Goal: Information Seeking & Learning: Learn about a topic

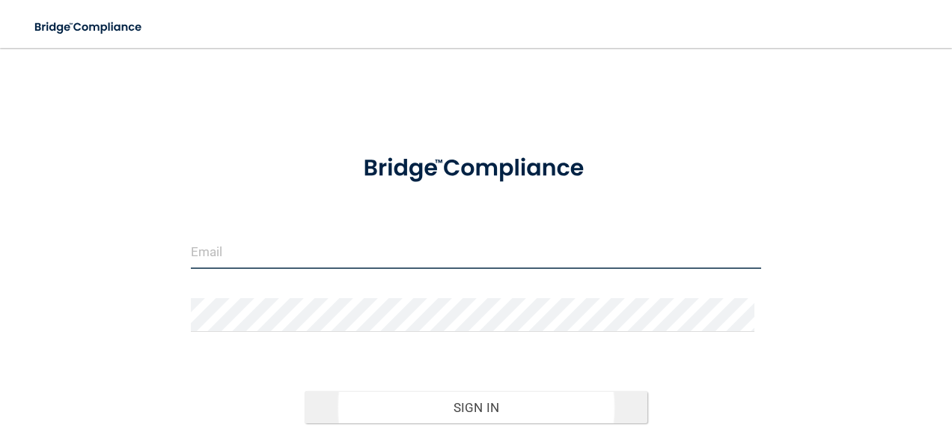
type input "[EMAIL_ADDRESS][DOMAIN_NAME]"
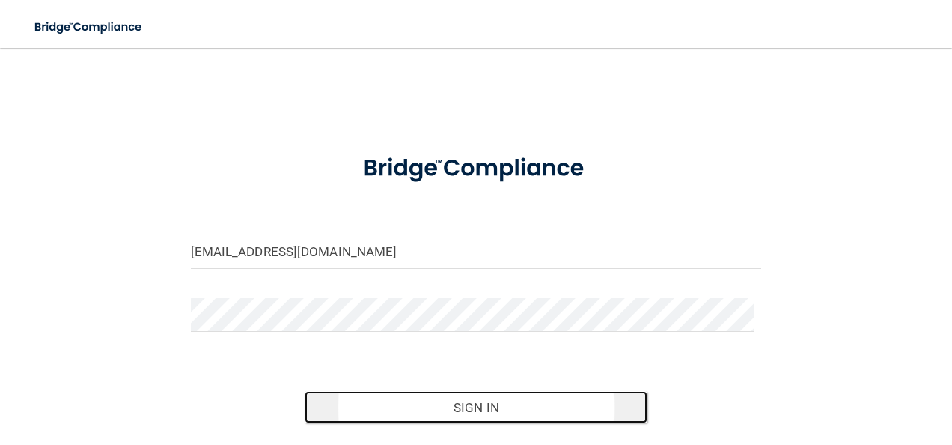
drag, startPoint x: 442, startPoint y: 401, endPoint x: 439, endPoint y: 390, distance: 11.5
click at [442, 400] on button "Sign In" at bounding box center [476, 407] width 343 height 33
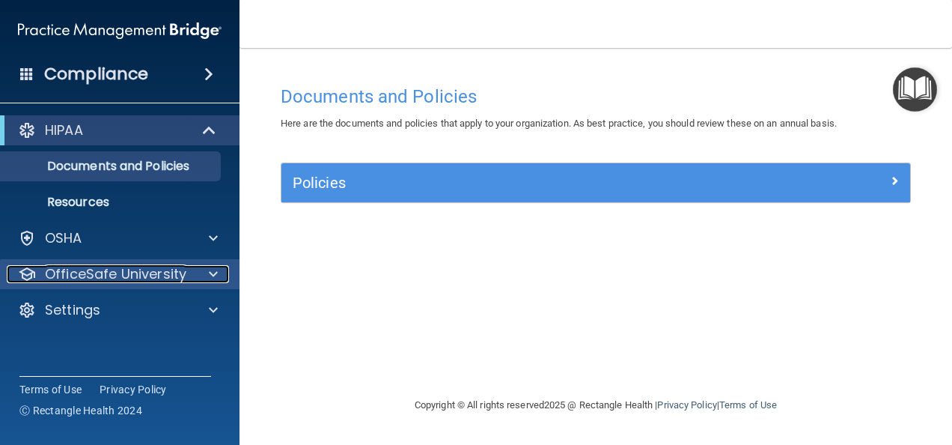
click at [204, 265] on div at bounding box center [210, 274] width 37 height 18
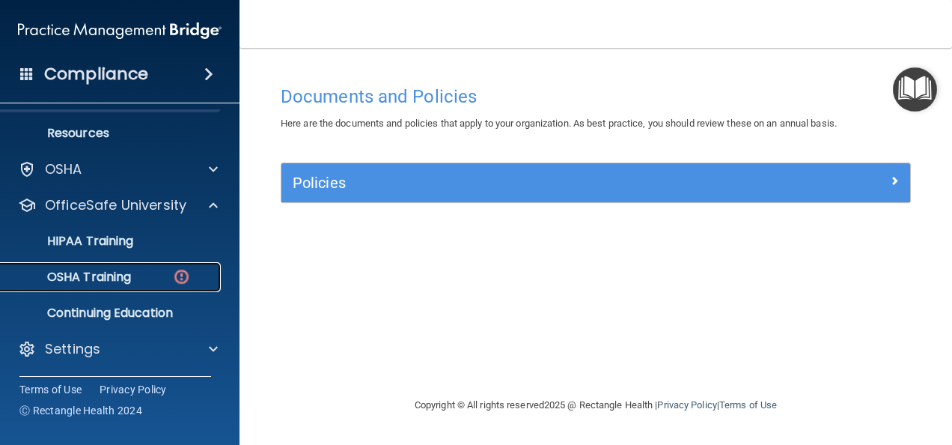
click at [142, 286] on link "OSHA Training" at bounding box center [103, 277] width 236 height 30
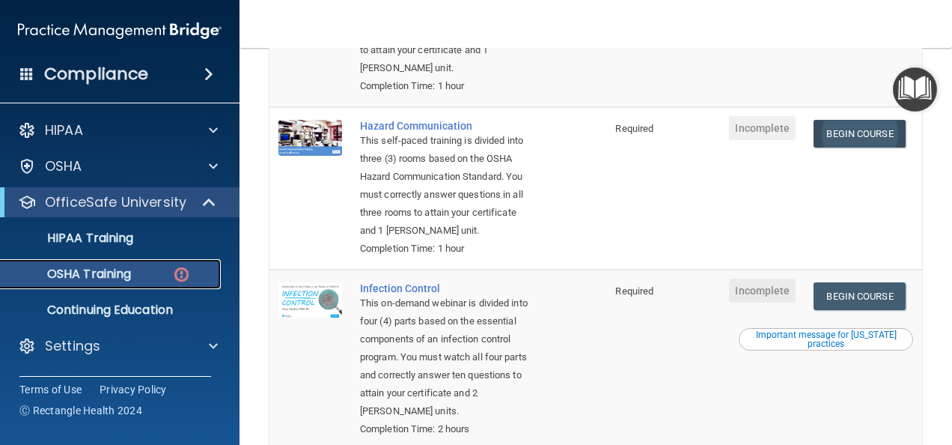
scroll to position [283, 0]
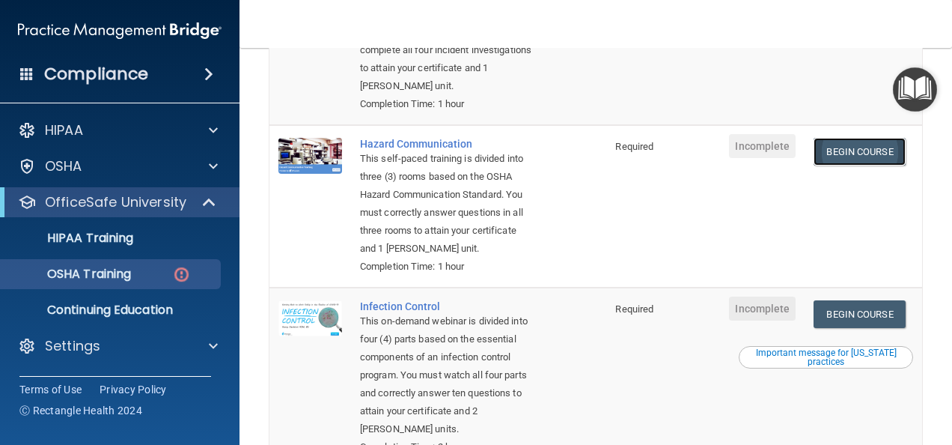
click at [867, 160] on link "Begin Course" at bounding box center [859, 152] width 91 height 28
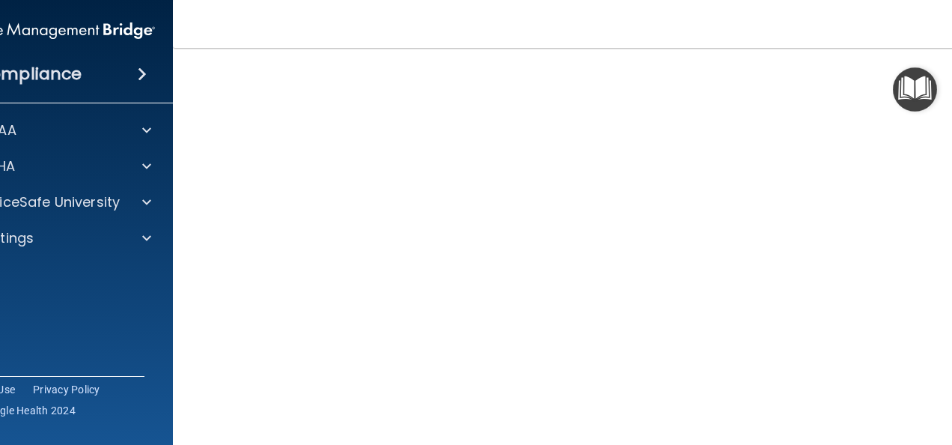
scroll to position [94, 0]
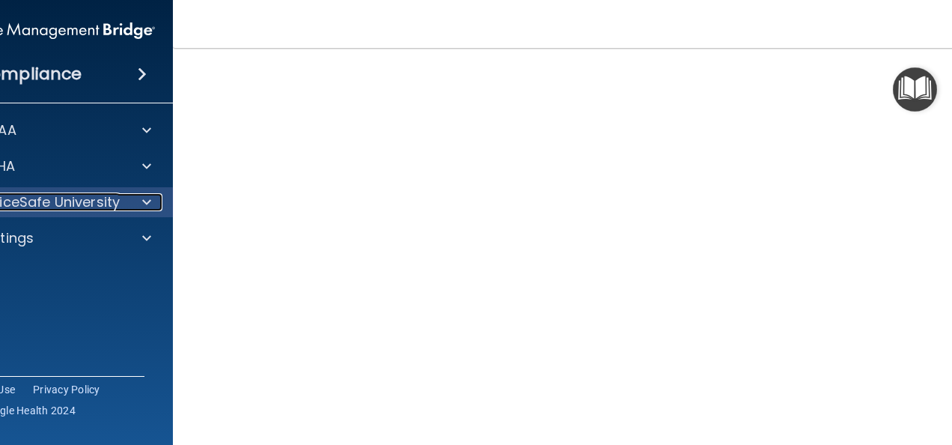
click at [142, 204] on span at bounding box center [146, 202] width 9 height 18
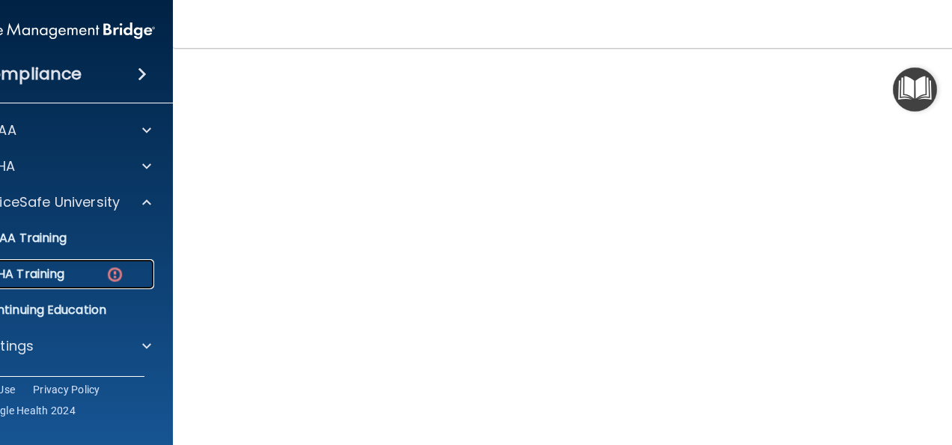
click at [124, 268] on div "OSHA Training" at bounding box center [45, 274] width 204 height 15
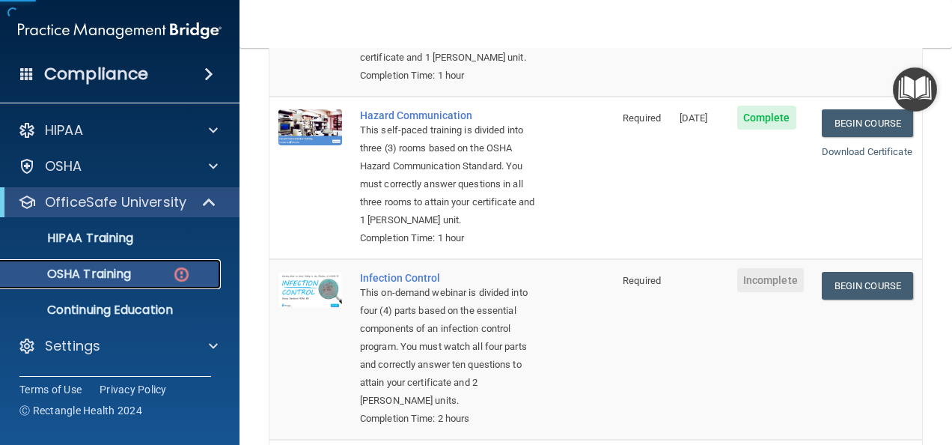
scroll to position [319, 0]
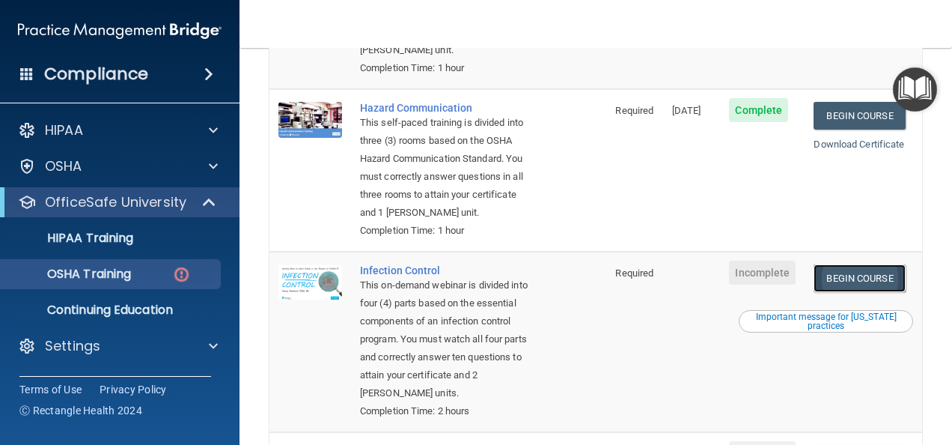
click at [857, 289] on link "Begin Course" at bounding box center [859, 278] width 91 height 28
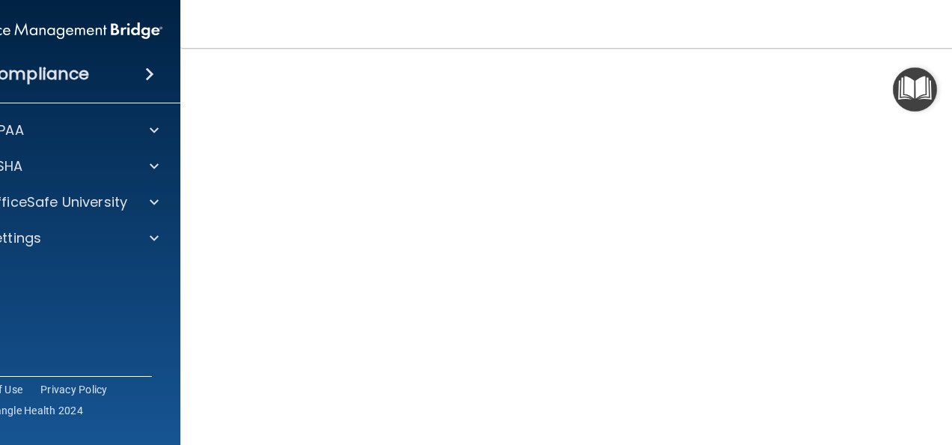
scroll to position [150, 0]
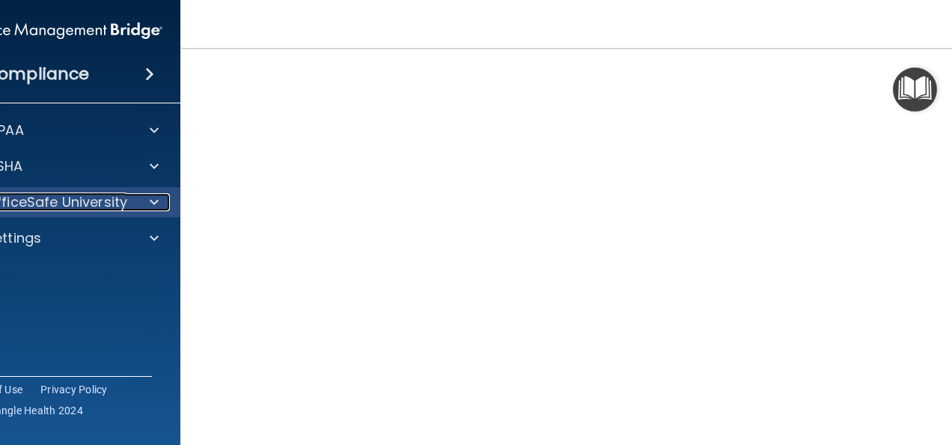
click at [119, 207] on p "OfficeSafe University" at bounding box center [57, 202] width 142 height 18
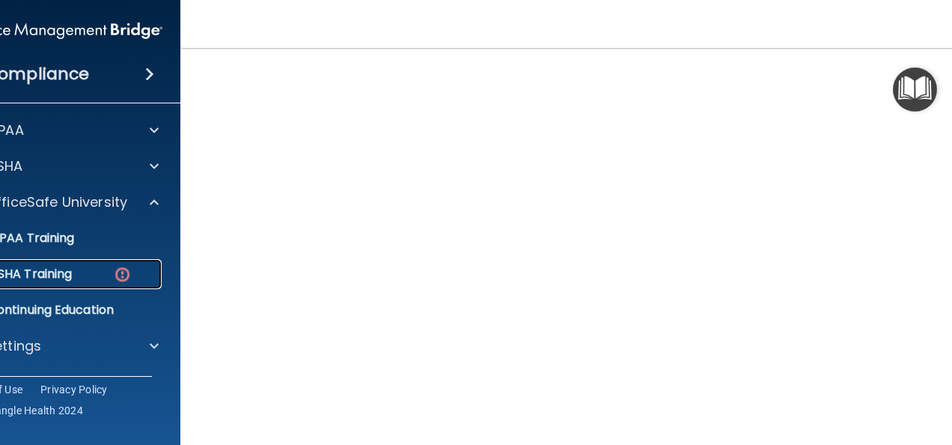
click at [113, 276] on img at bounding box center [122, 274] width 19 height 19
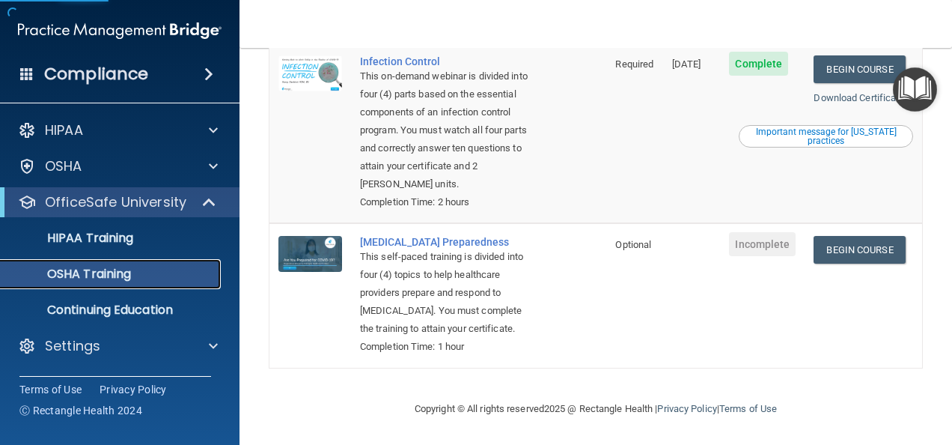
scroll to position [541, 0]
click at [868, 236] on link "Begin Course" at bounding box center [859, 250] width 91 height 28
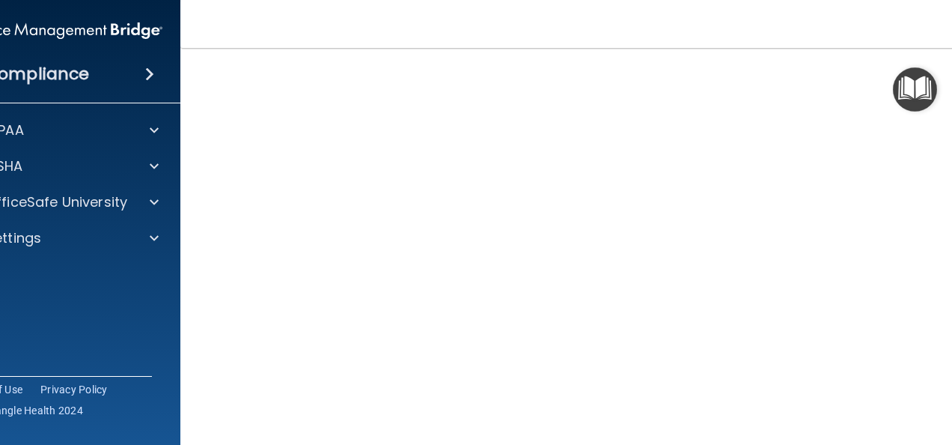
scroll to position [76, 0]
click at [145, 211] on div "OfficeSafe University" at bounding box center [61, 202] width 240 height 30
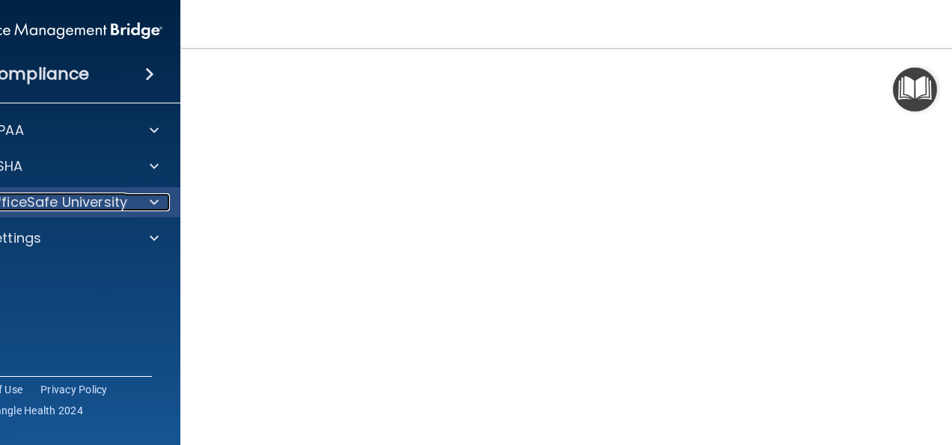
click at [150, 195] on span at bounding box center [154, 202] width 9 height 18
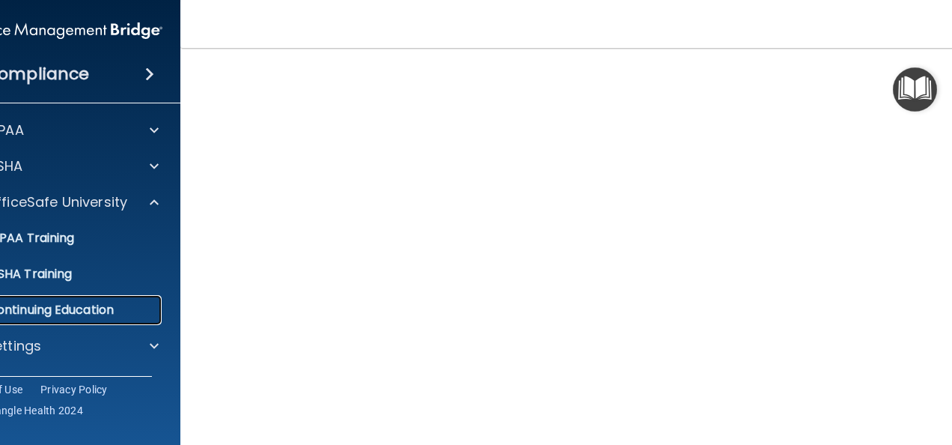
click at [85, 306] on p "Continuing Education" at bounding box center [53, 309] width 204 height 15
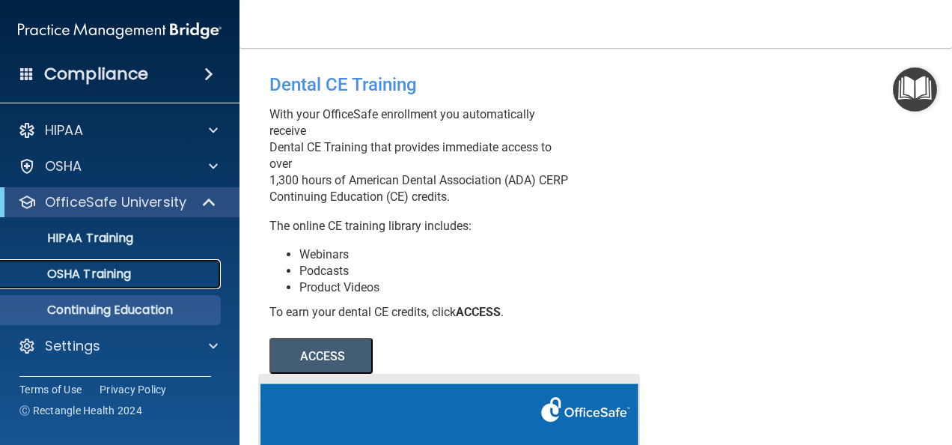
click at [96, 280] on p "OSHA Training" at bounding box center [70, 274] width 121 height 15
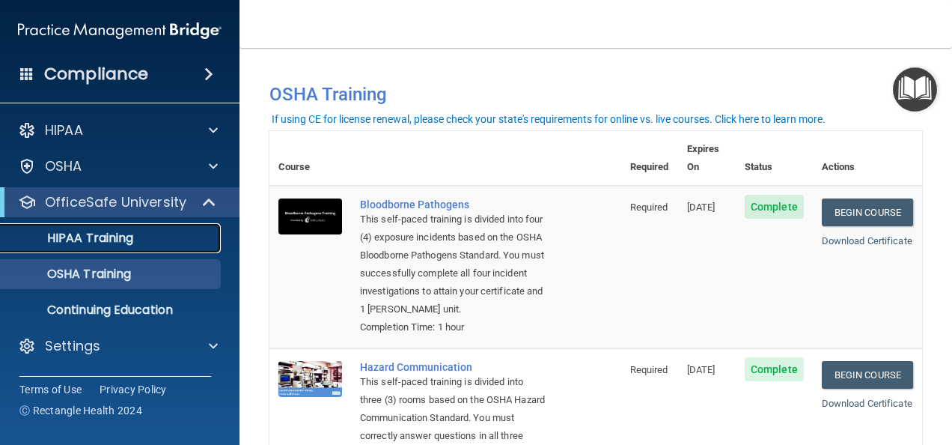
click at [85, 247] on link "HIPAA Training" at bounding box center [103, 238] width 236 height 30
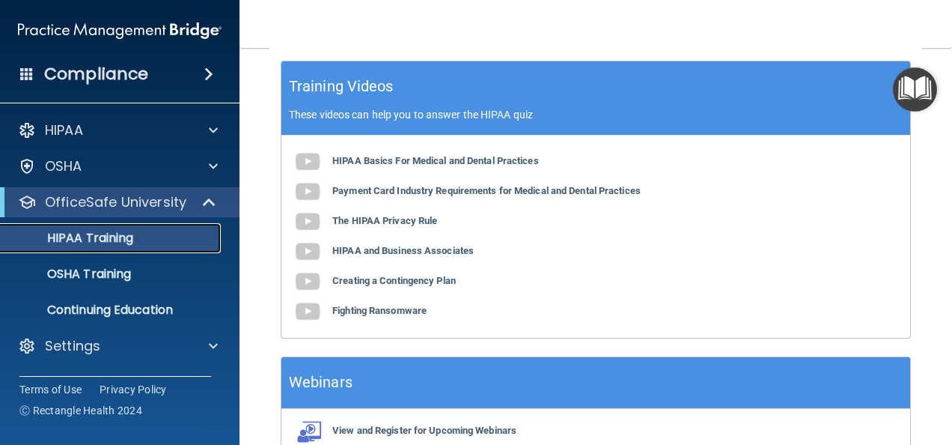
scroll to position [747, 0]
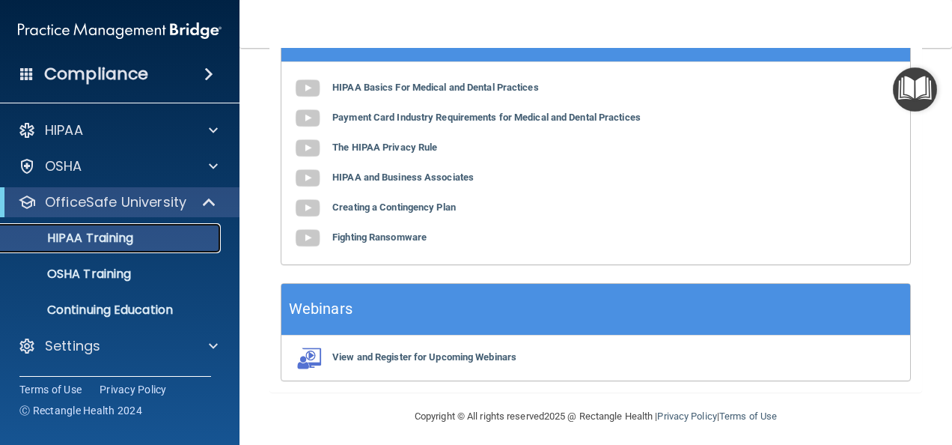
click at [95, 238] on p "HIPAA Training" at bounding box center [72, 238] width 124 height 15
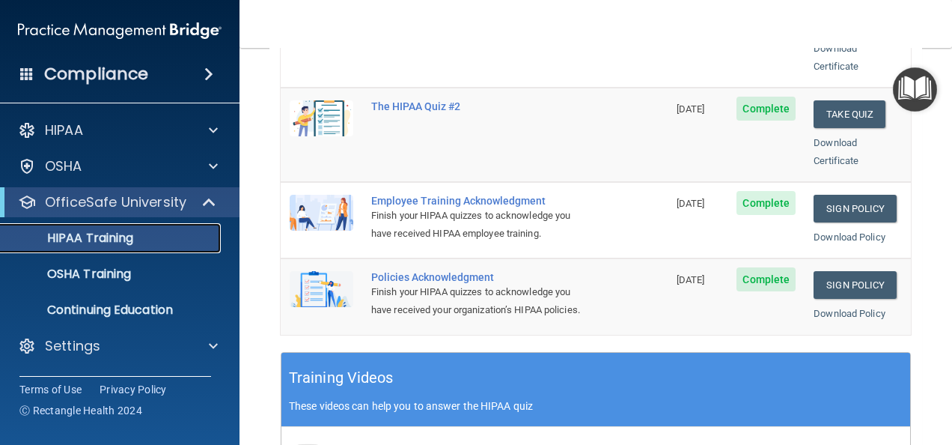
scroll to position [449, 0]
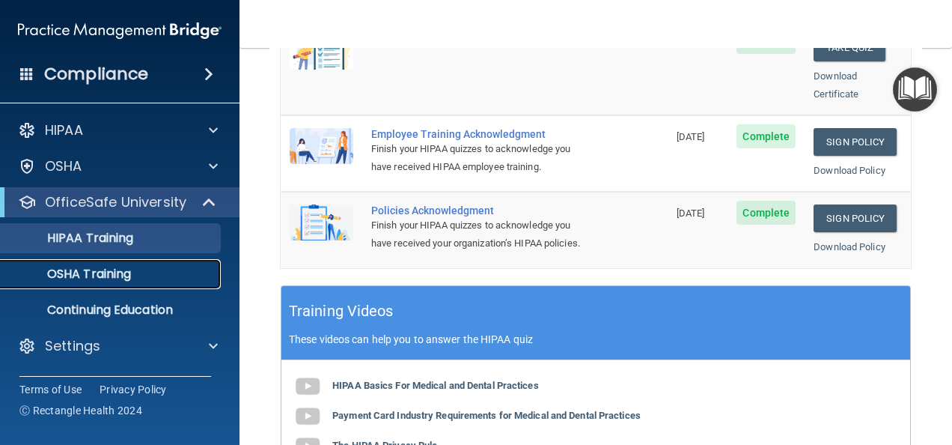
click at [94, 280] on p "OSHA Training" at bounding box center [70, 274] width 121 height 15
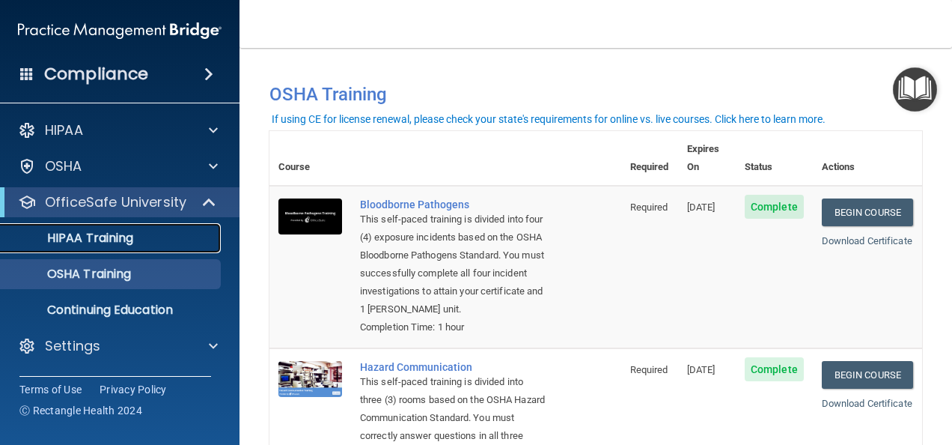
click at [86, 231] on p "HIPAA Training" at bounding box center [72, 238] width 124 height 15
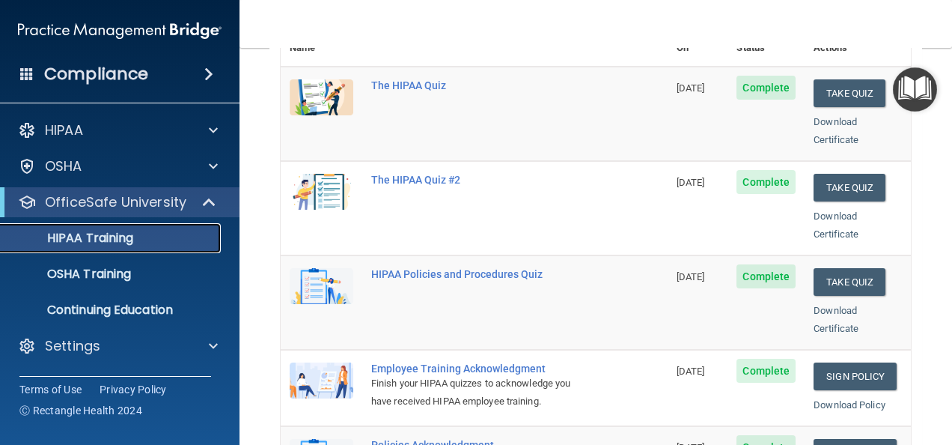
scroll to position [299, 0]
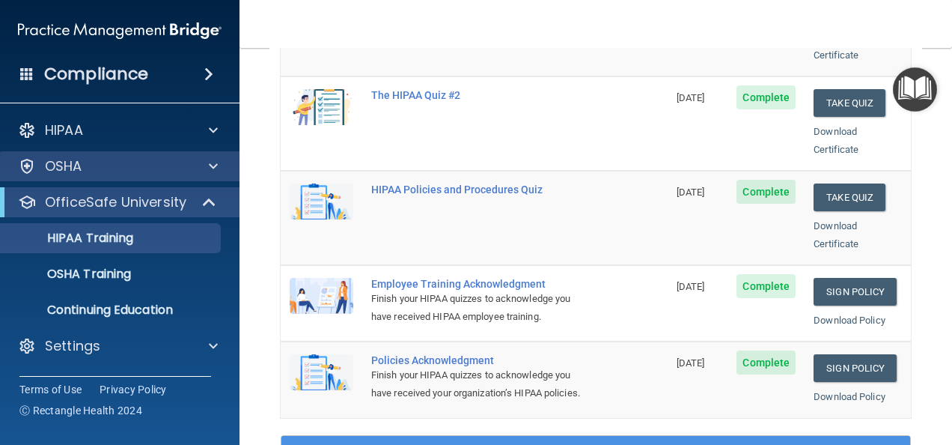
click at [207, 153] on div "OSHA" at bounding box center [120, 166] width 240 height 30
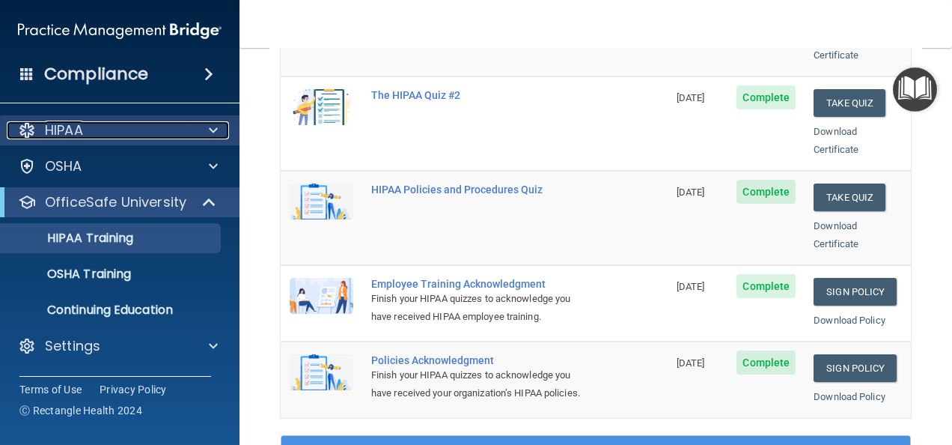
click at [216, 134] on span at bounding box center [213, 130] width 9 height 18
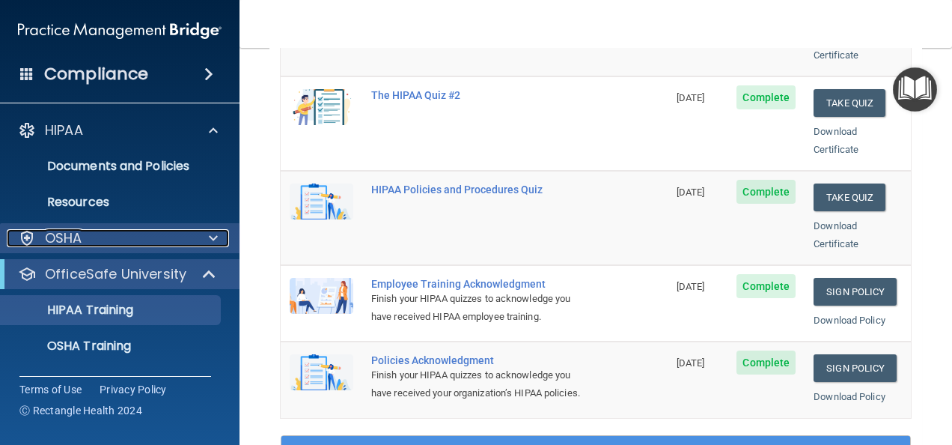
click at [203, 234] on div at bounding box center [210, 238] width 37 height 18
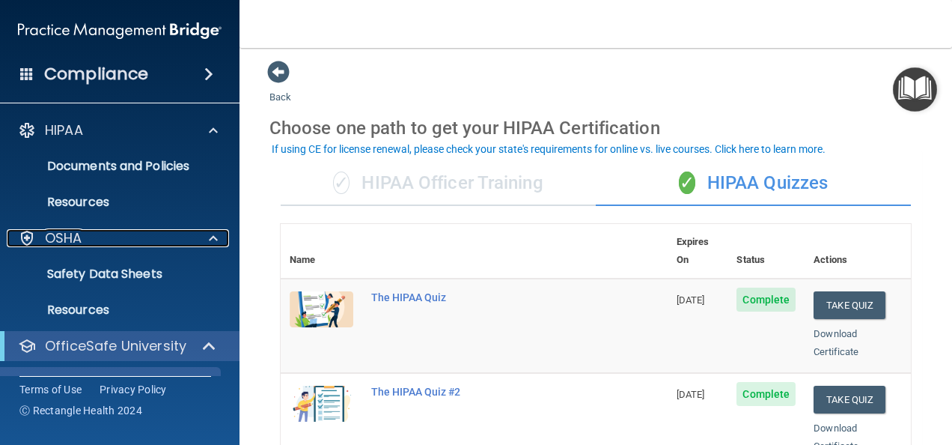
scroll to position [0, 0]
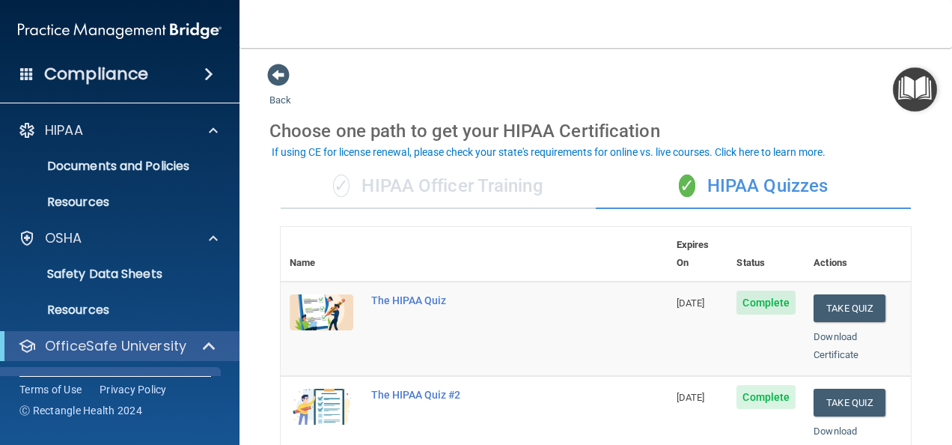
click at [433, 184] on div "✓ HIPAA Officer Training" at bounding box center [438, 186] width 315 height 45
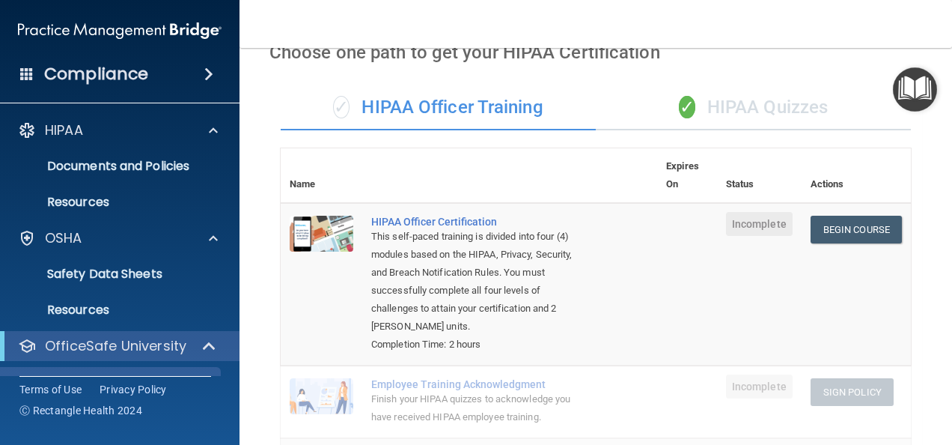
scroll to position [75, 0]
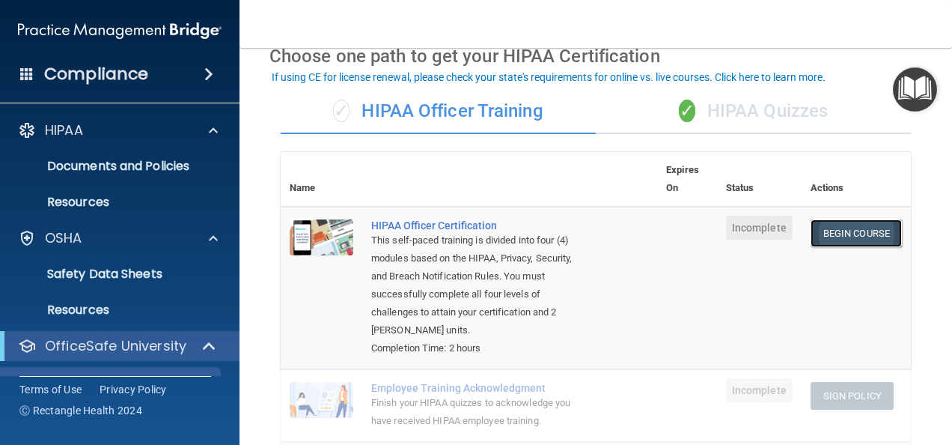
click at [818, 229] on link "Begin Course" at bounding box center [856, 233] width 91 height 28
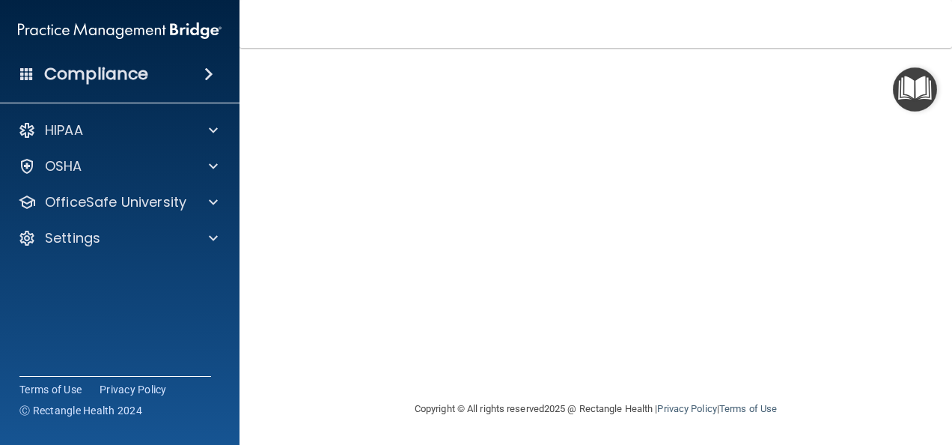
scroll to position [99, 0]
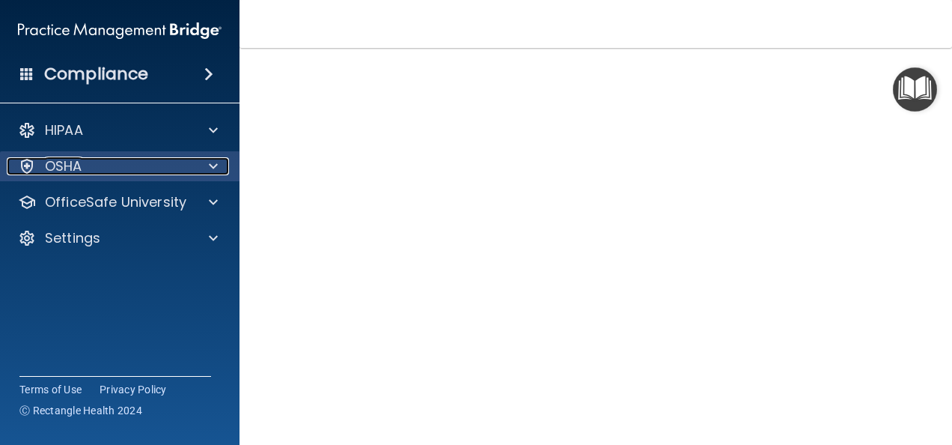
click at [216, 172] on span at bounding box center [213, 166] width 9 height 18
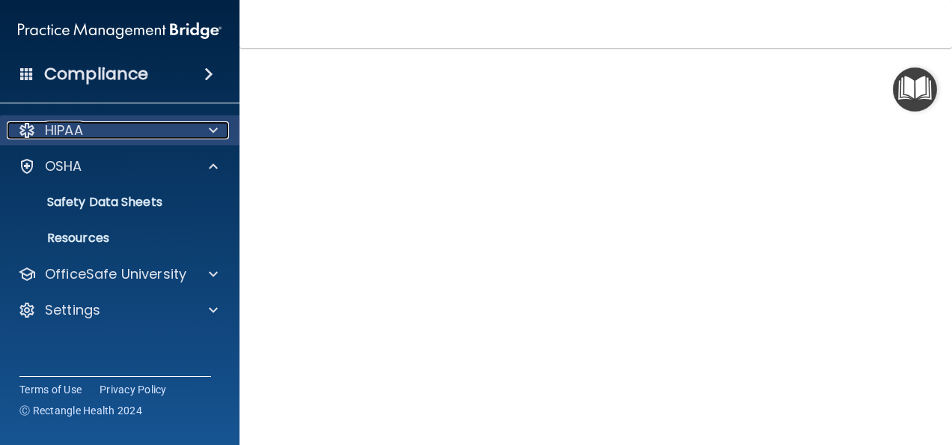
click at [213, 126] on span at bounding box center [213, 130] width 9 height 18
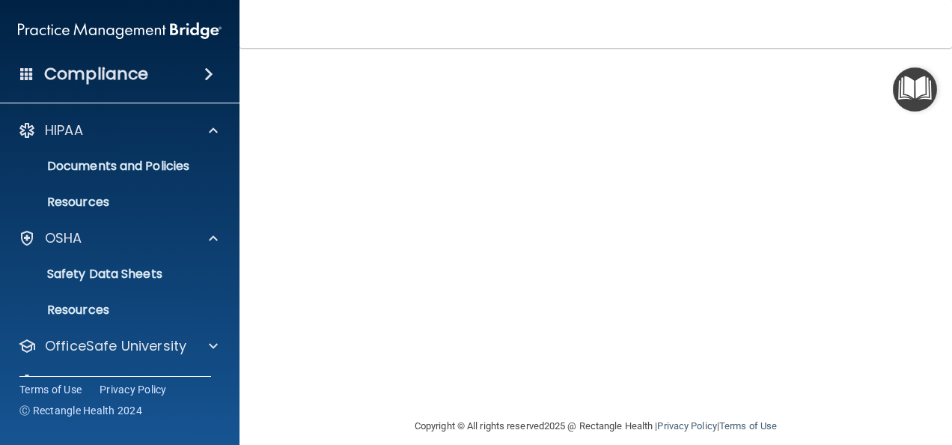
click at [821, 395] on main "HIPAA Officer Certification This course doesn’t expire until . Are you sure you…" at bounding box center [596, 246] width 713 height 397
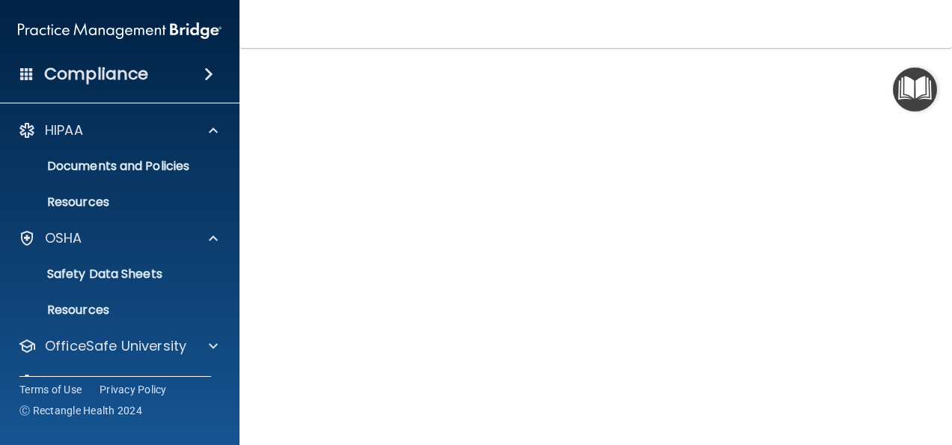
scroll to position [73, 0]
click at [90, 208] on p "Resources" at bounding box center [112, 202] width 204 height 15
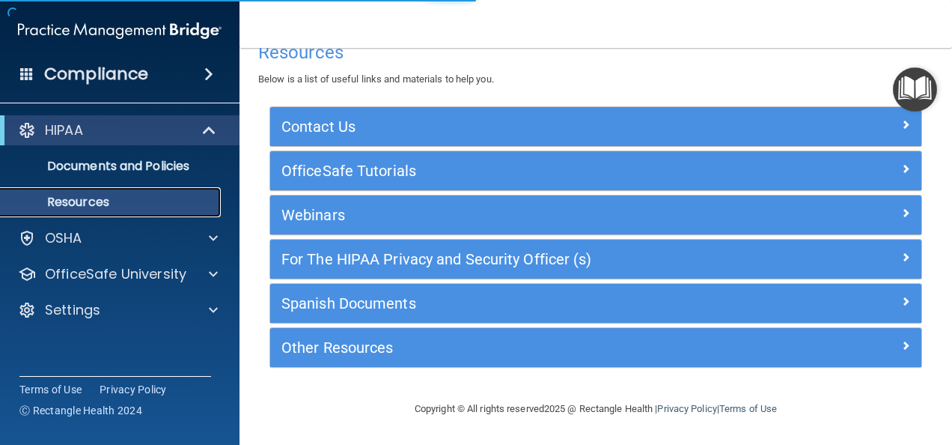
scroll to position [26, 0]
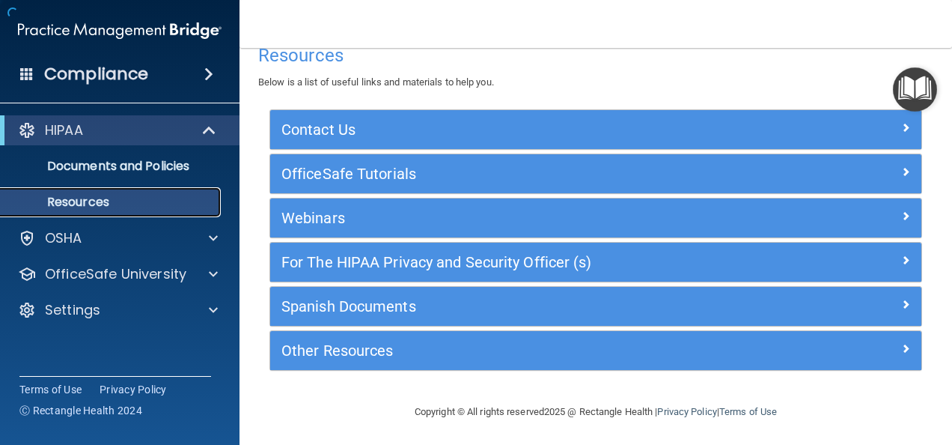
click at [162, 196] on p "Resources" at bounding box center [112, 202] width 204 height 15
click at [160, 169] on p "Documents and Policies" at bounding box center [112, 166] width 204 height 15
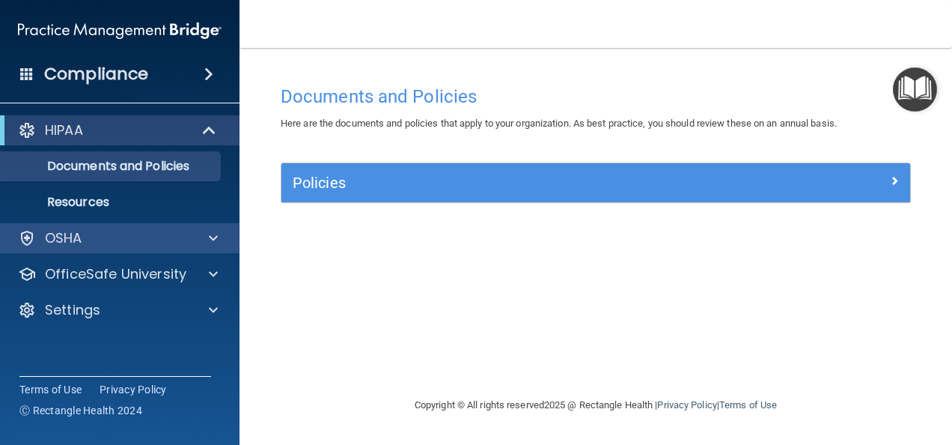
click at [129, 252] on div "OSHA" at bounding box center [120, 238] width 240 height 30
click at [207, 244] on div at bounding box center [210, 238] width 37 height 18
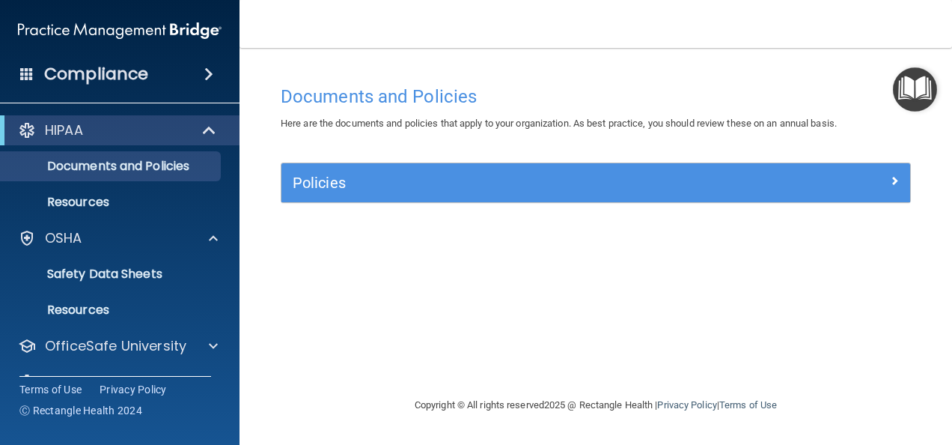
click at [157, 258] on ul "Documents Safety Data Sheets Self-Assessment Injury and Illness Report Resources" at bounding box center [120, 289] width 271 height 72
click at [144, 268] on p "Safety Data Sheets" at bounding box center [112, 274] width 204 height 15
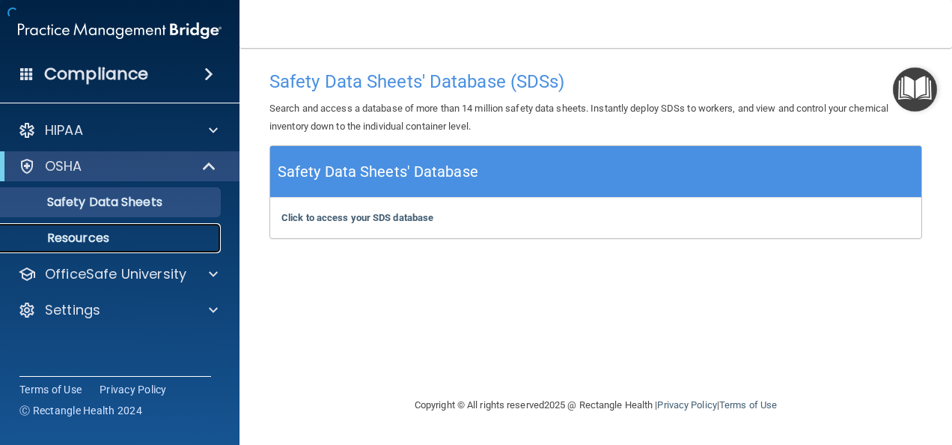
click at [124, 243] on p "Resources" at bounding box center [112, 238] width 204 height 15
